Goal: Book appointment/travel/reservation

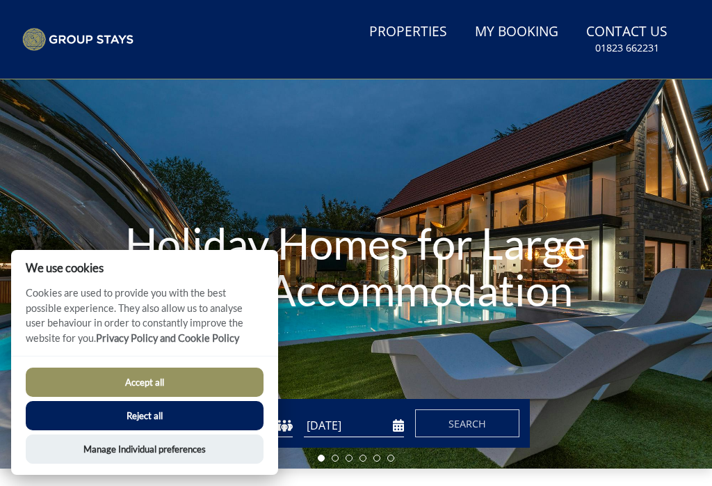
scroll to position [44, 0]
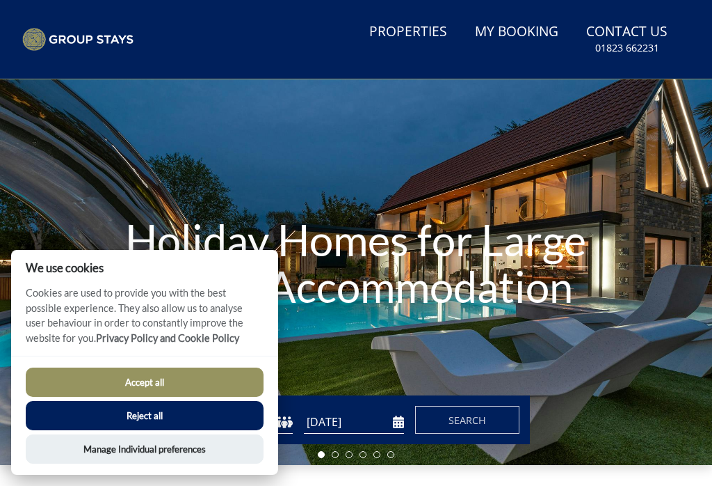
click at [125, 397] on button "Accept all" at bounding box center [145, 381] width 238 height 29
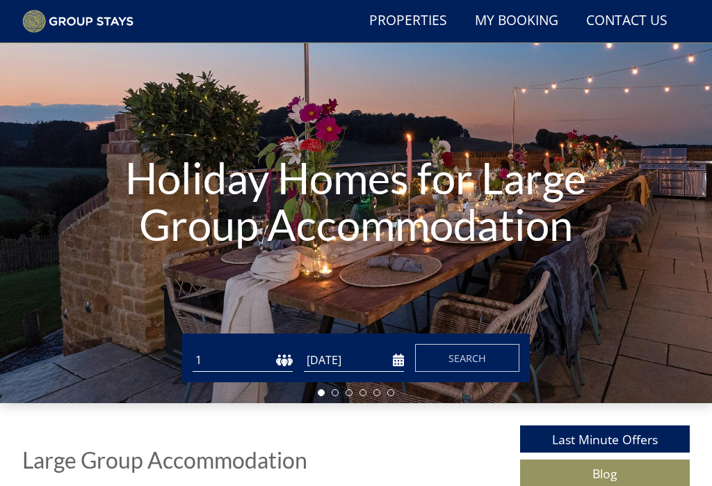
scroll to position [72, 0]
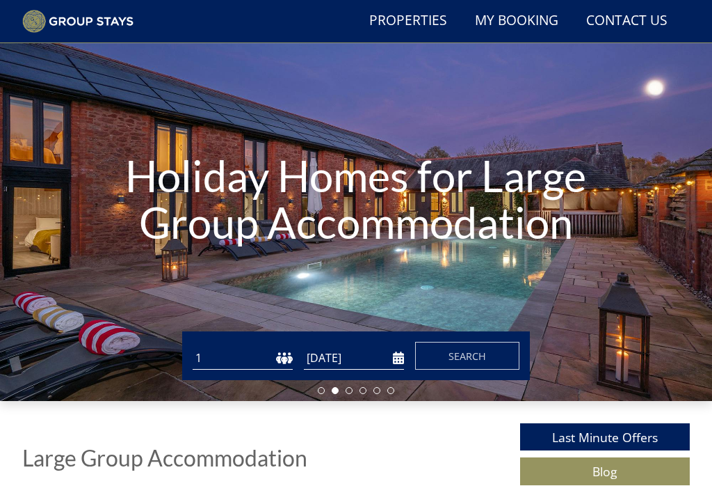
click at [227, 360] on select "1 2 3 4 5 6 7 8 9 10 11 12 13 14 15 16 17 18 19 20 21 22 23 24 25 26 27 28 29 3…" at bounding box center [243, 357] width 100 height 23
click at [262, 360] on select "1 2 3 4 5 6 7 8 9 10 11 12 13 14 15 16 17 18 19 20 21 22 23 24 25 26 27 28 29 3…" at bounding box center [243, 357] width 100 height 23
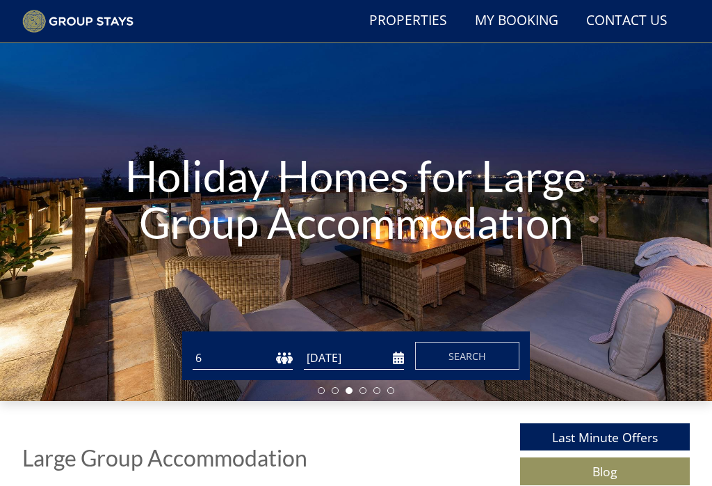
select select "13"
click at [325, 361] on input "[DATE]" at bounding box center [354, 357] width 100 height 23
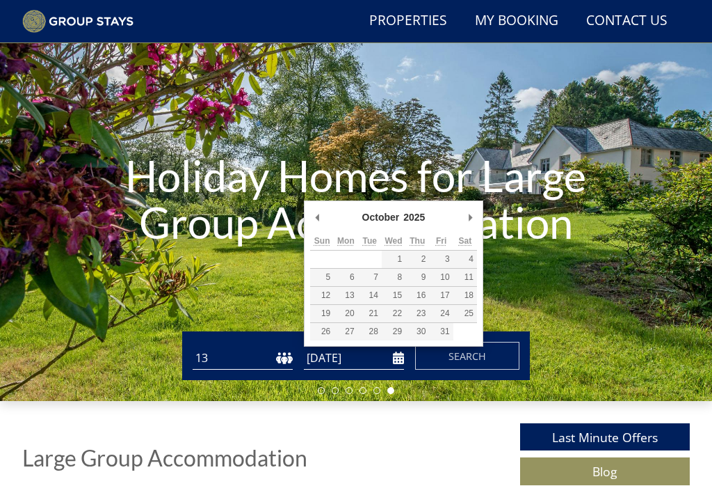
type input "[DATE]"
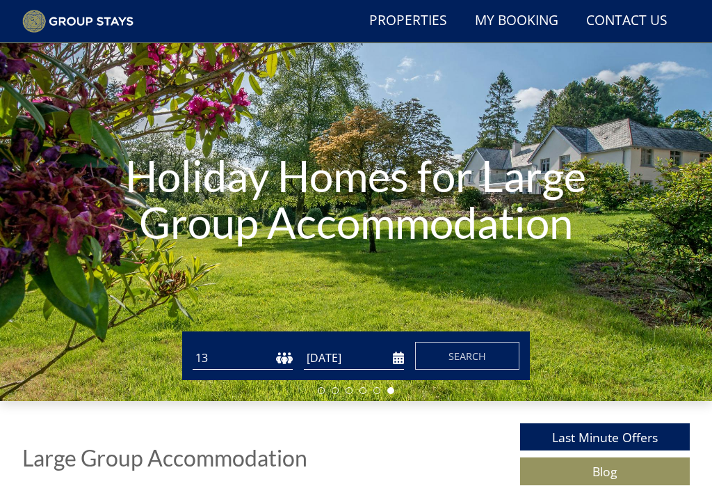
click at [444, 355] on button "Search" at bounding box center [467, 356] width 104 height 28
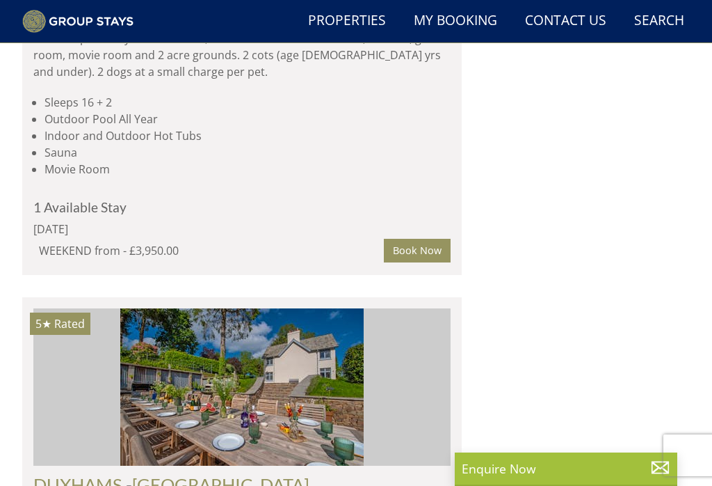
scroll to position [1956, 0]
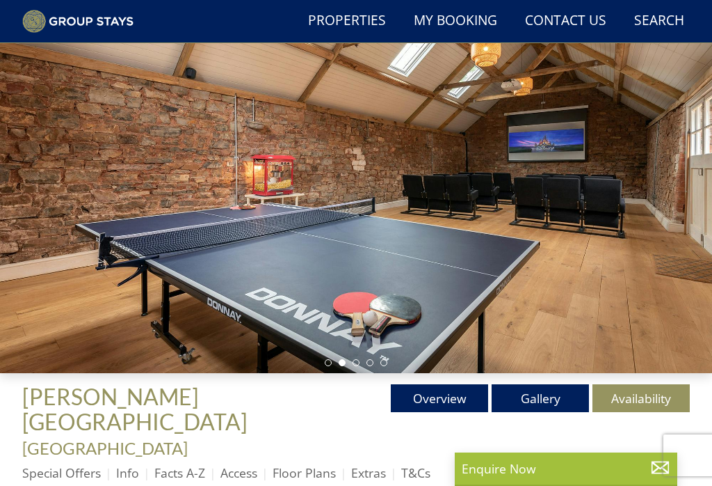
scroll to position [99, 0]
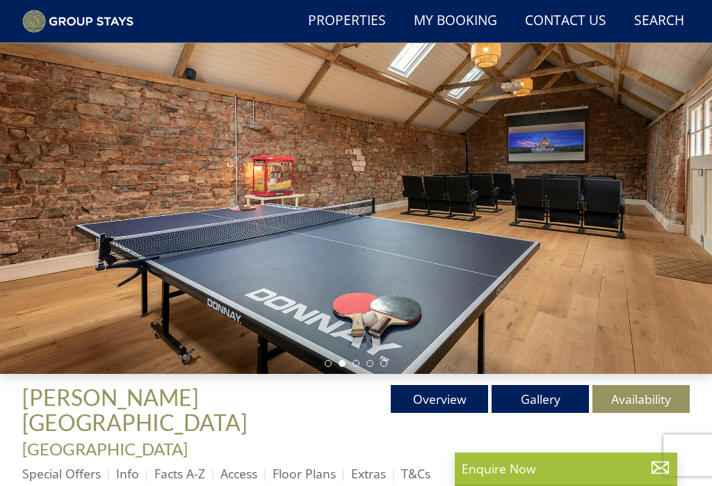
click at [133, 304] on div at bounding box center [356, 174] width 712 height 399
click at [94, 233] on div at bounding box center [356, 174] width 712 height 399
click at [605, 255] on div at bounding box center [356, 174] width 712 height 399
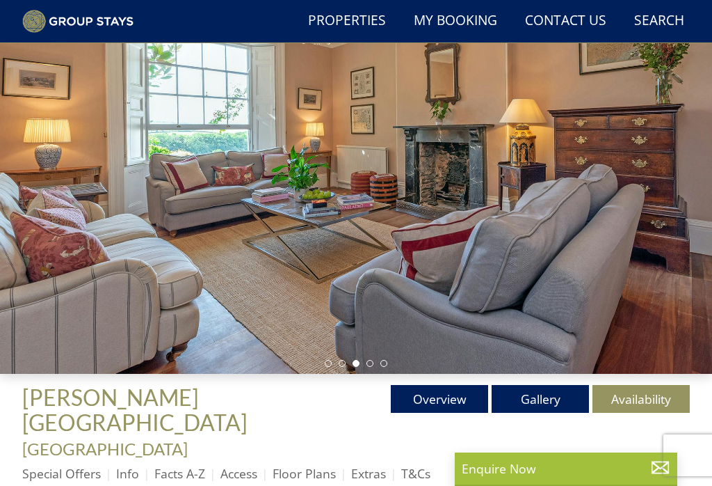
click at [468, 284] on div at bounding box center [356, 174] width 712 height 399
click at [392, 330] on div at bounding box center [356, 174] width 712 height 399
click at [385, 331] on div at bounding box center [356, 174] width 712 height 399
click at [347, 297] on div at bounding box center [356, 174] width 712 height 399
click at [346, 297] on div at bounding box center [356, 174] width 712 height 399
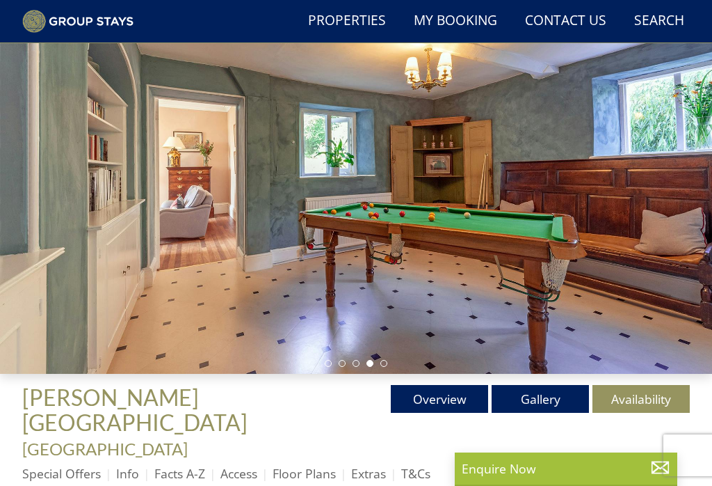
click at [273, 266] on div at bounding box center [356, 174] width 712 height 399
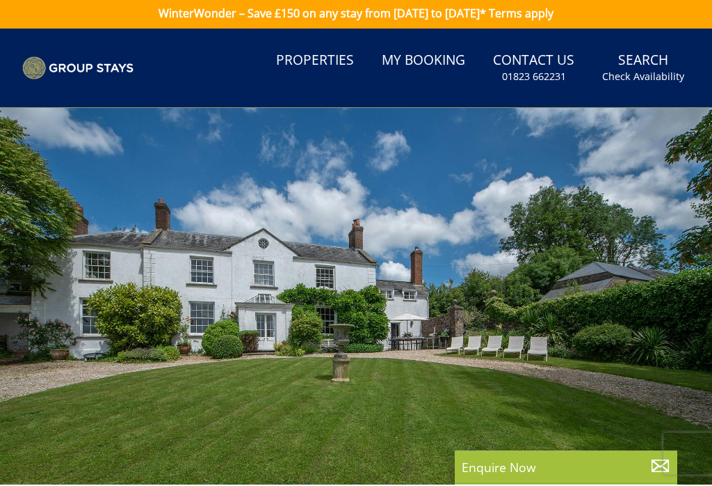
scroll to position [0, 0]
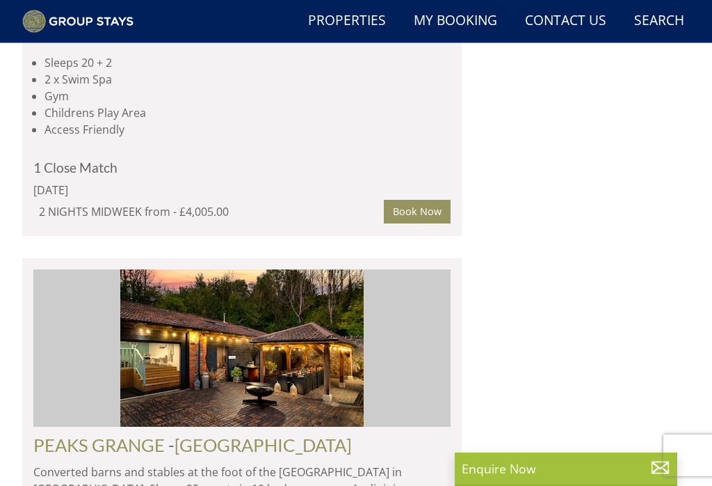
scroll to position [5315, 0]
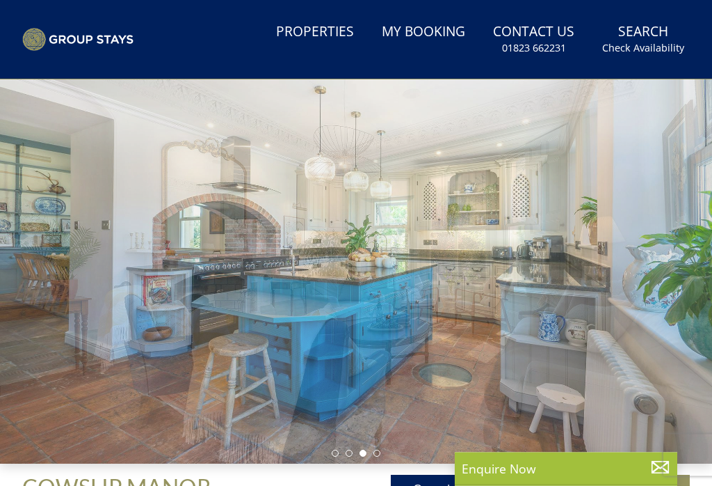
scroll to position [45, 0]
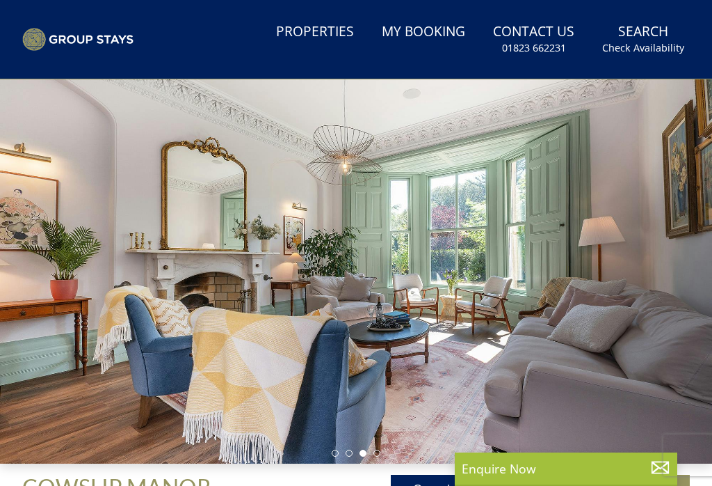
click at [376, 456] on li at bounding box center [377, 452] width 7 height 7
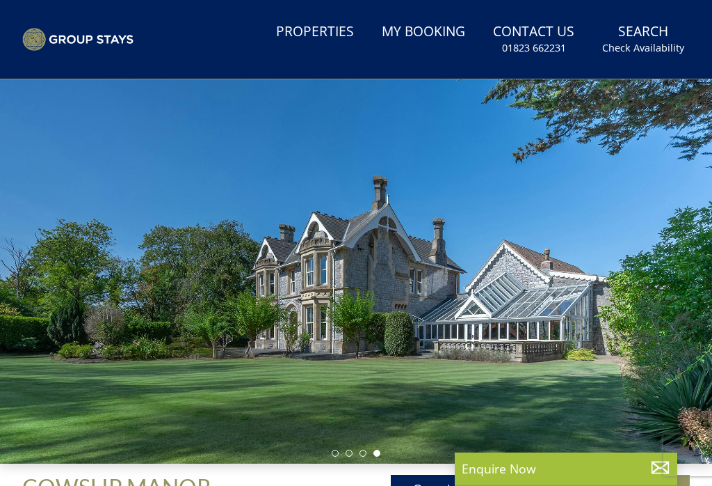
click at [337, 451] on li at bounding box center [335, 452] width 7 height 7
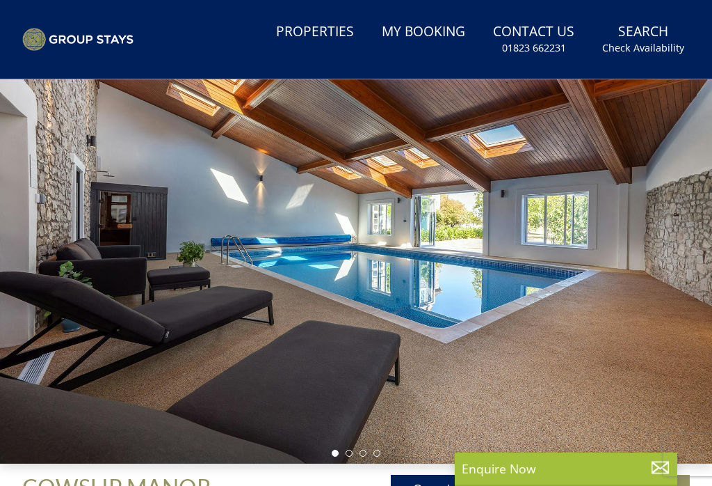
click at [342, 452] on ul at bounding box center [356, 452] width 49 height 7
click at [351, 455] on li at bounding box center [349, 452] width 7 height 7
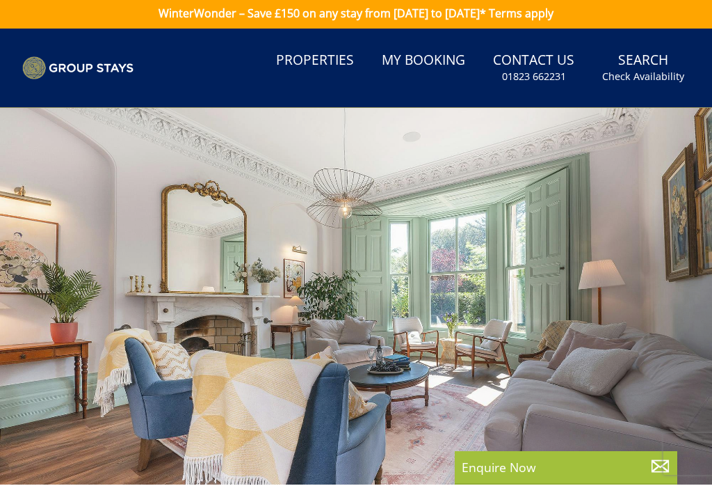
scroll to position [0, 0]
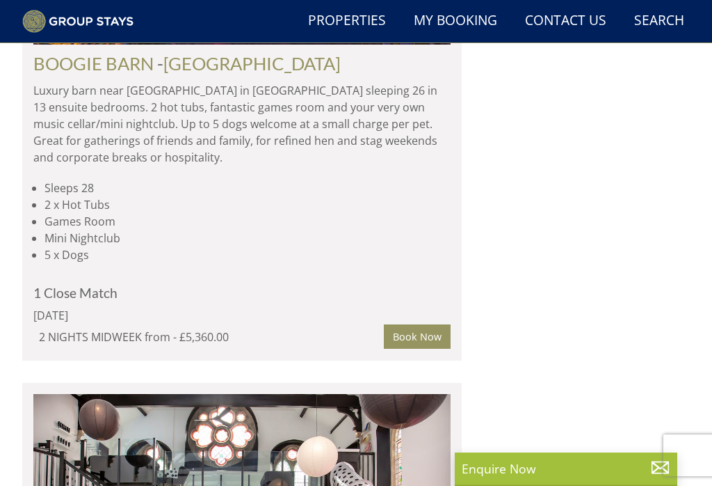
scroll to position [6508, 0]
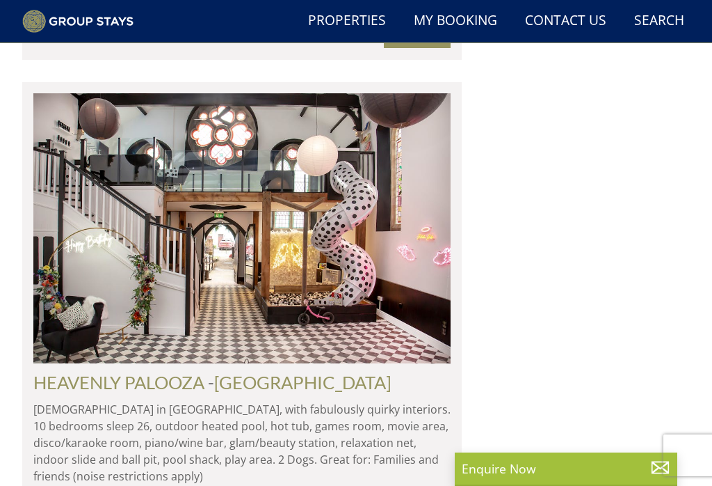
select select "13"
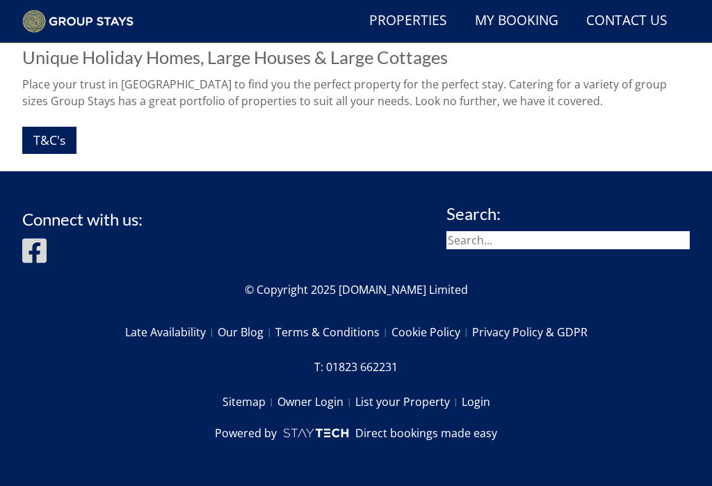
scroll to position [1163, 0]
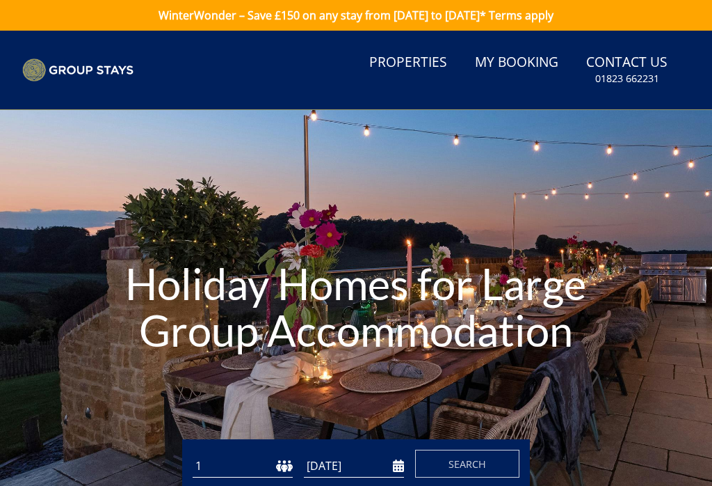
click at [238, 465] on select "1 2 3 4 5 6 7 8 9 10 11 12 13 14 15 16 17 18 19 20 21 22 23 24 25 26 27 28 29 3…" at bounding box center [243, 465] width 100 height 23
select select "13"
click at [350, 464] on input "[DATE]" at bounding box center [354, 465] width 100 height 23
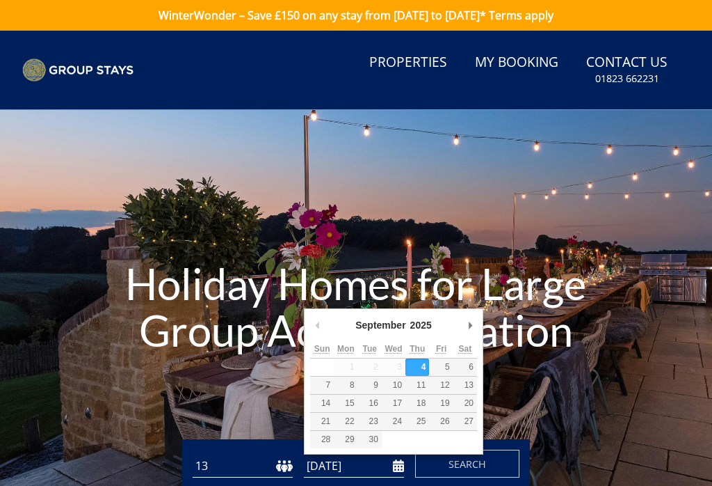
scroll to position [203, 0]
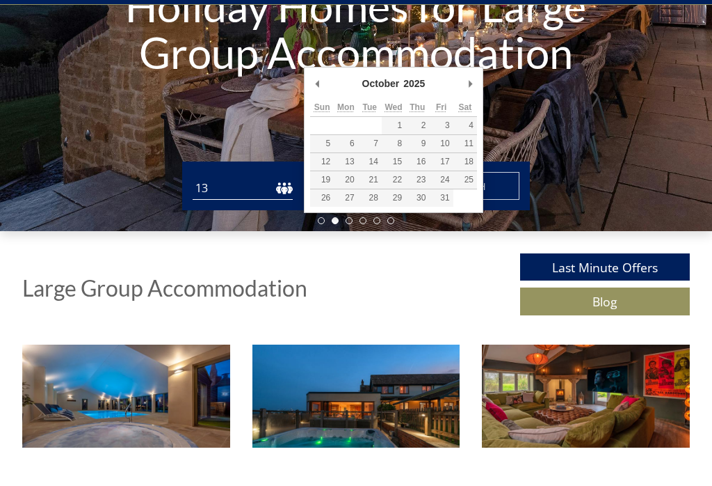
type input "[DATE]"
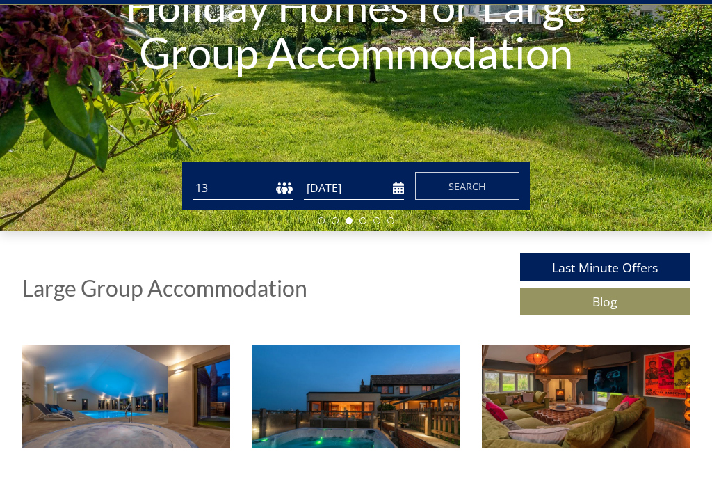
scroll to position [241, 0]
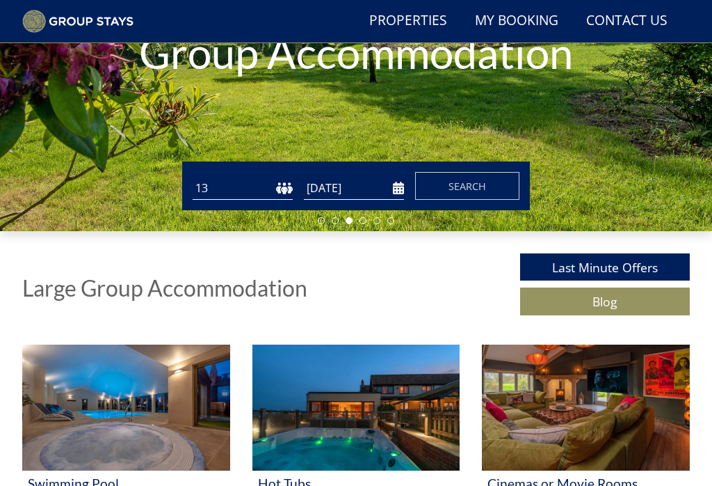
click at [531, 269] on link "Last Minute Offers" at bounding box center [605, 266] width 170 height 27
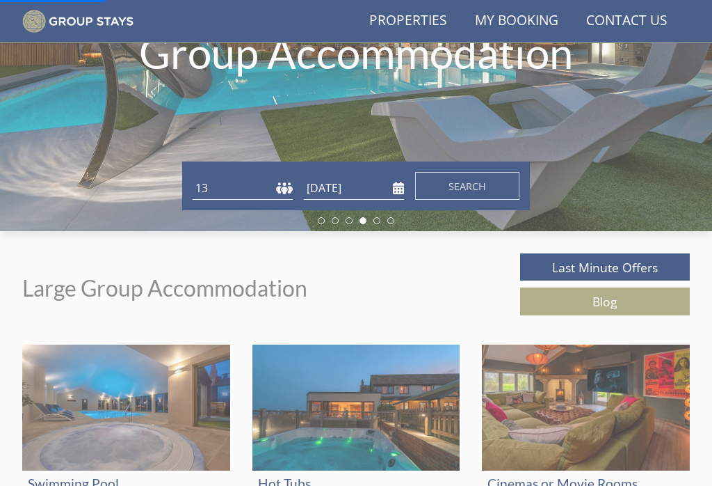
click at [552, 271] on link "Last Minute Offers" at bounding box center [605, 266] width 170 height 27
click at [554, 265] on link "Last Minute Offers" at bounding box center [605, 266] width 170 height 27
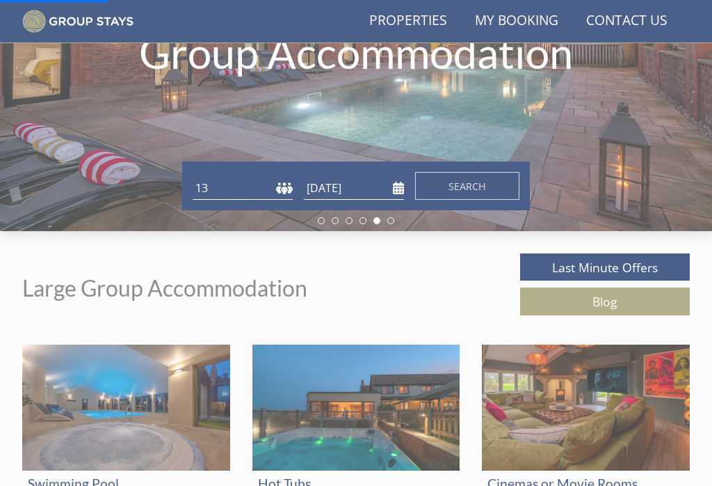
click at [229, 356] on img at bounding box center [126, 407] width 208 height 127
click at [541, 268] on link "Last Minute Offers" at bounding box center [605, 266] width 170 height 27
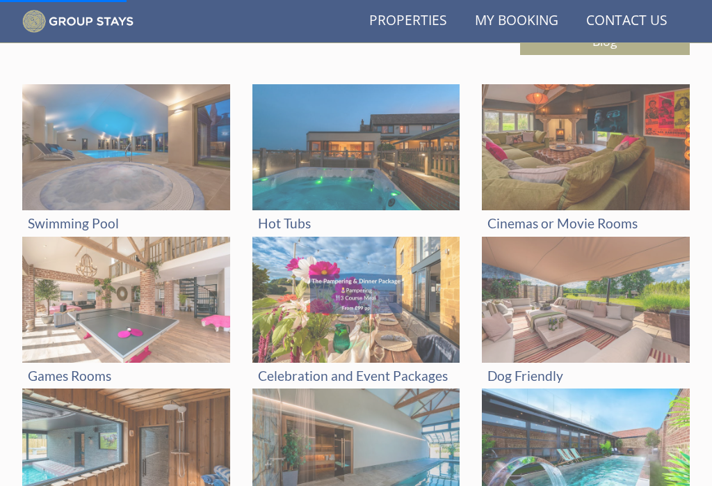
scroll to position [503, 0]
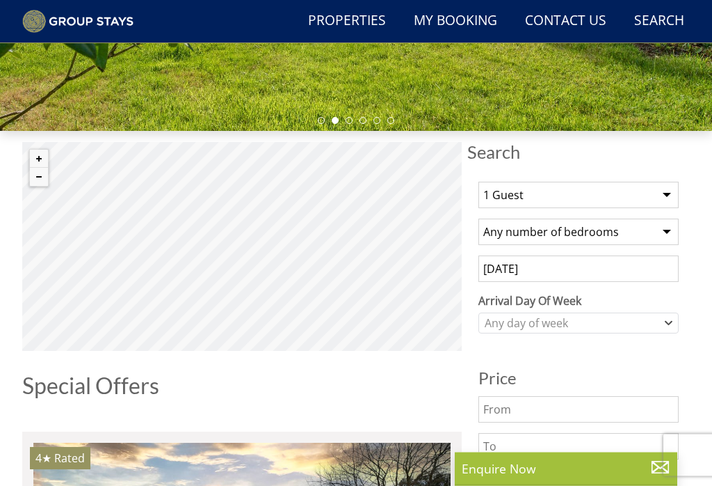
scroll to position [342, 0]
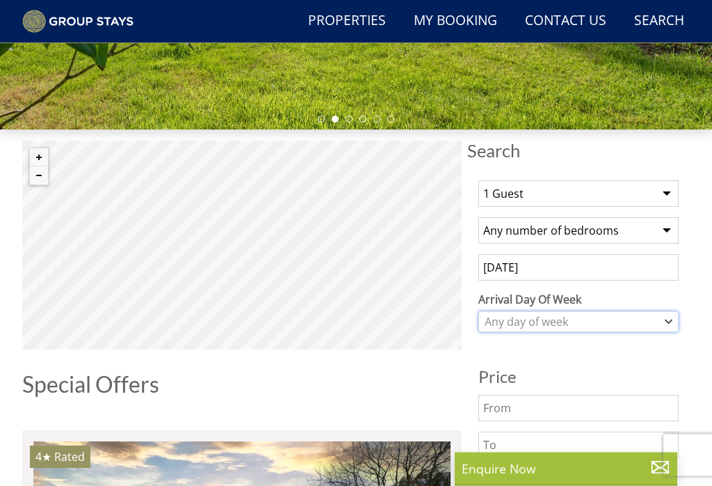
click at [665, 318] on icon "Combobox" at bounding box center [669, 322] width 8 height 8
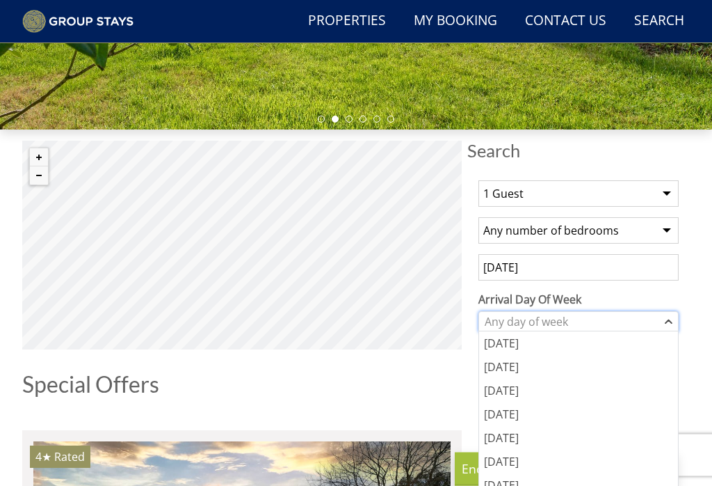
scroll to position [343, 0]
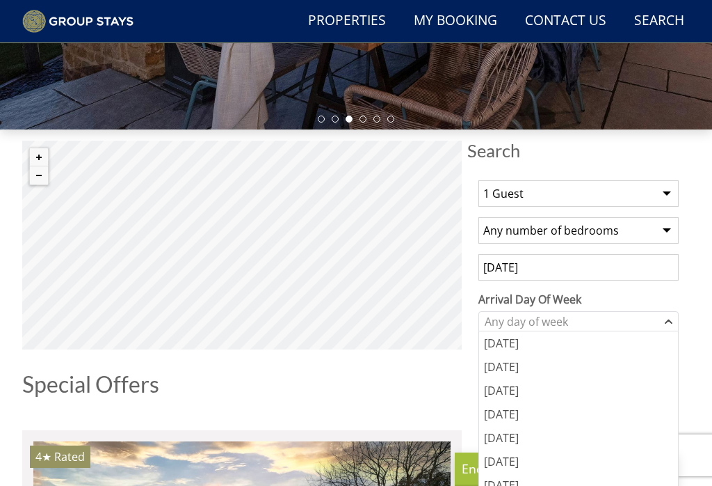
click at [522, 440] on div "[DATE]" at bounding box center [578, 438] width 199 height 24
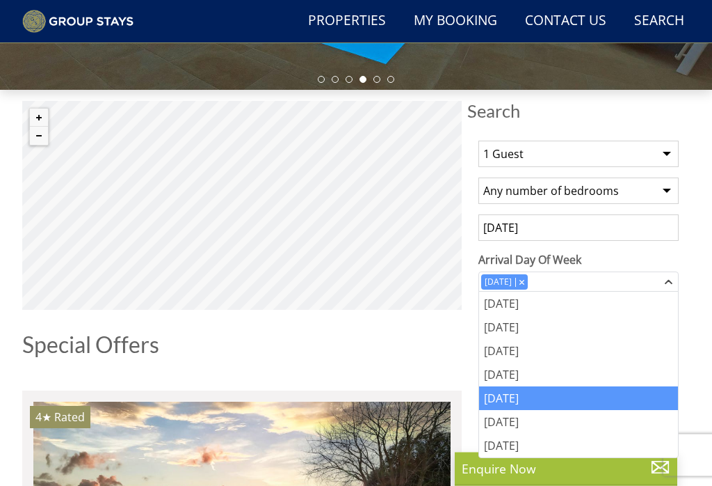
scroll to position [366, 0]
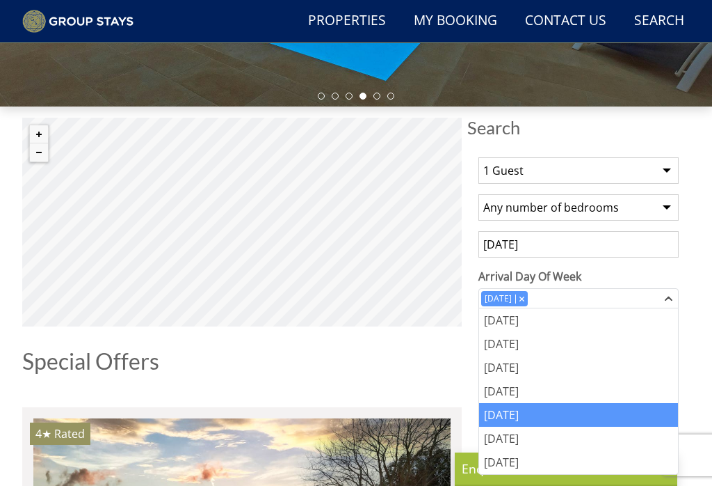
click at [657, 171] on select "1 Guest 2 Guests 3 Guests 4 Guests 5 Guests 6 Guests 7 Guests 8 Guests 9 Guests…" at bounding box center [579, 170] width 200 height 26
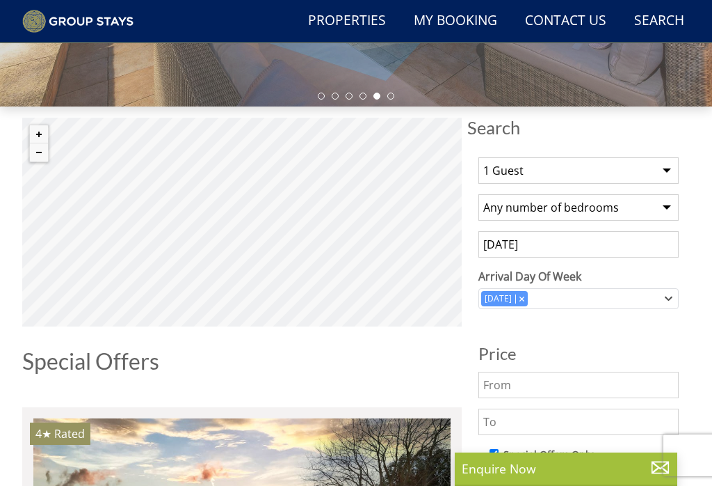
select select "13"
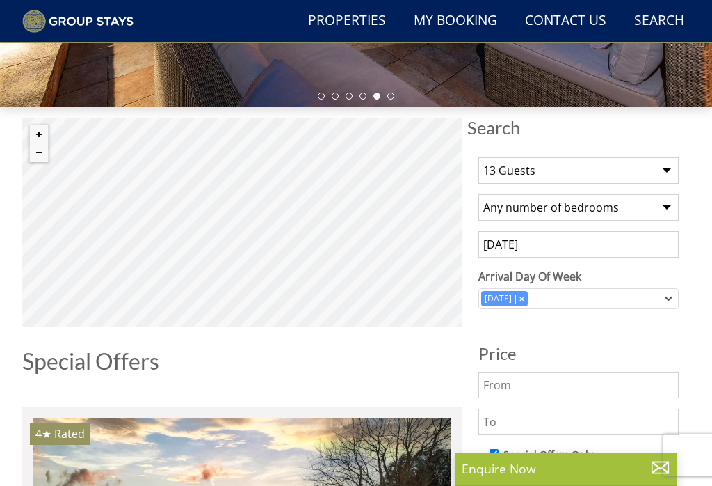
click at [543, 247] on input "[DATE]" at bounding box center [579, 244] width 200 height 26
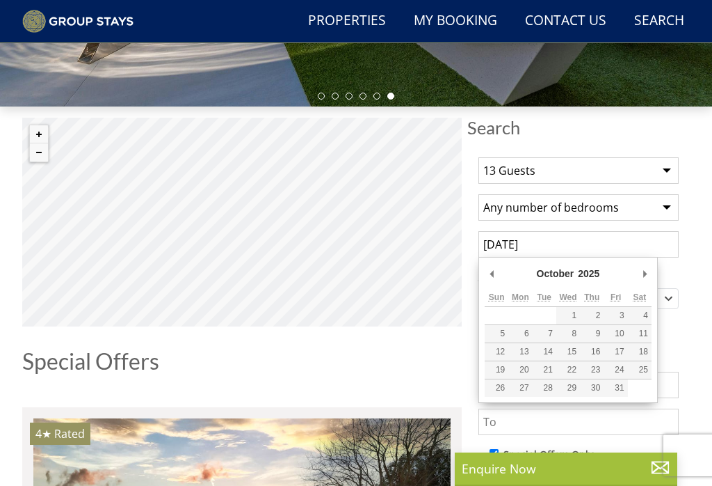
type input "[DATE]"
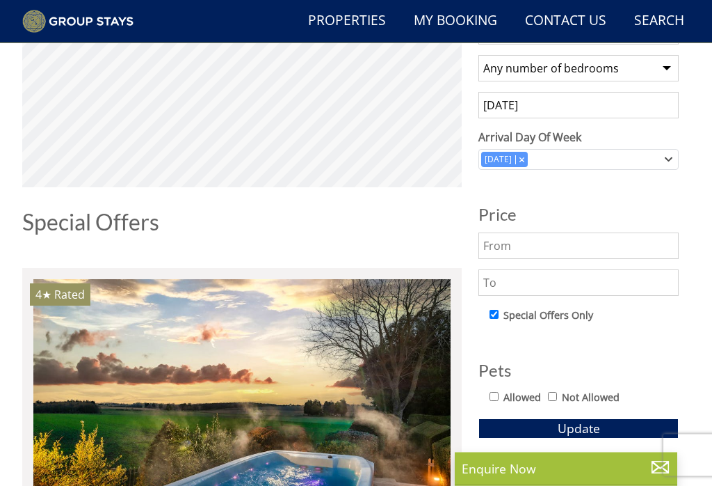
scroll to position [505, 0]
click at [494, 318] on input "checkbox" at bounding box center [494, 314] width 9 height 9
checkbox input "false"
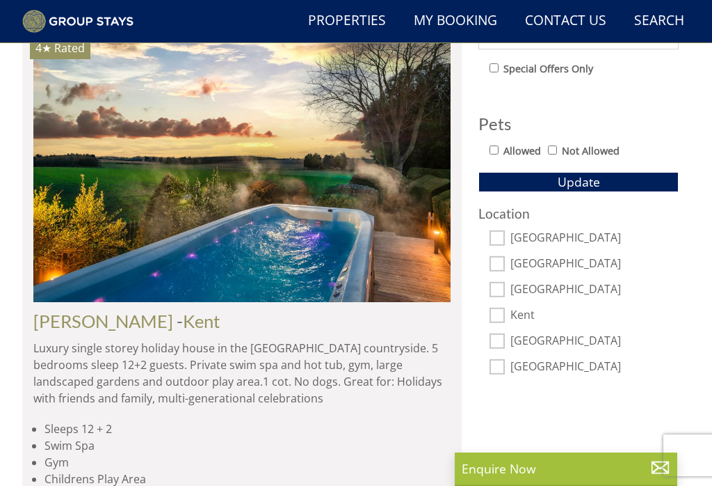
scroll to position [758, 0]
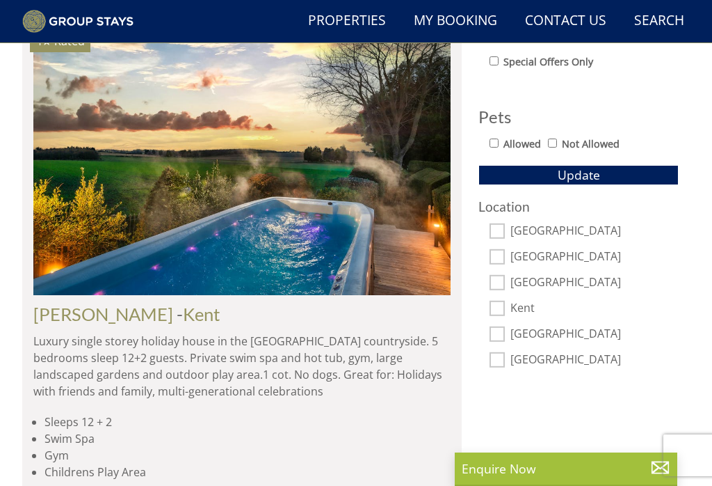
click at [526, 176] on button "Update" at bounding box center [579, 174] width 200 height 19
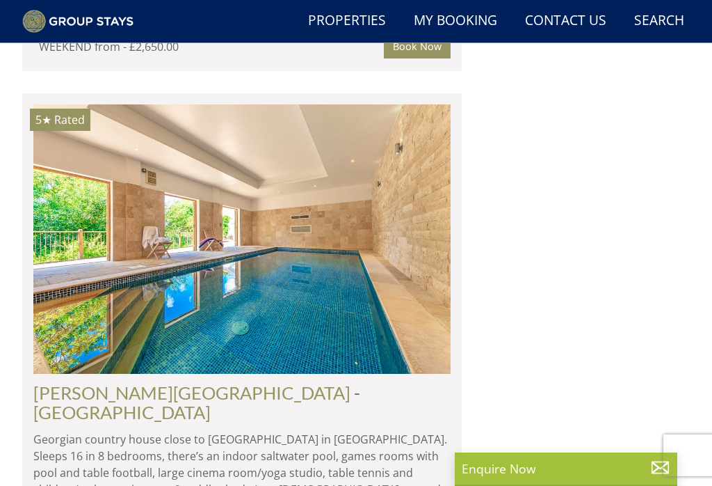
scroll to position [0, 0]
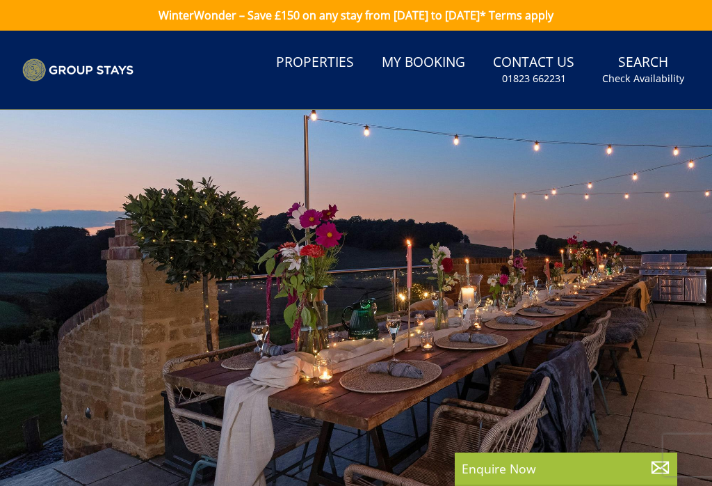
select select "13"
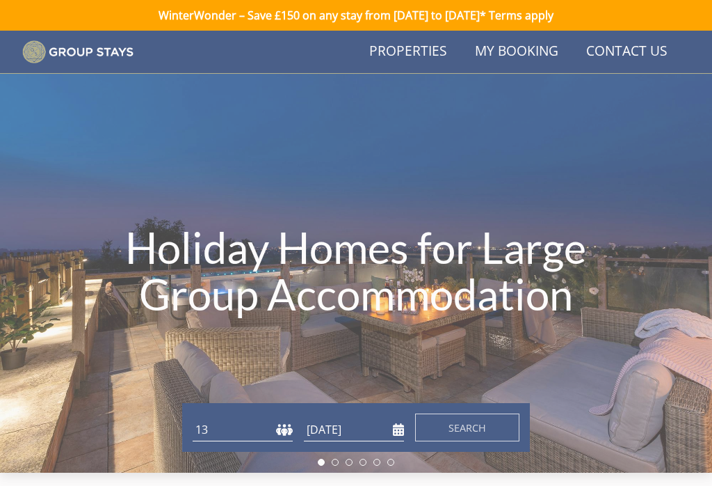
scroll to position [503, 0]
